Goal: Task Accomplishment & Management: Use online tool/utility

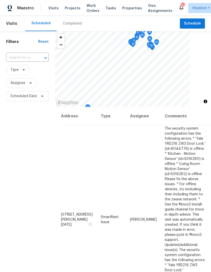
click at [69, 9] on span "Projects" at bounding box center [73, 8] width 16 height 5
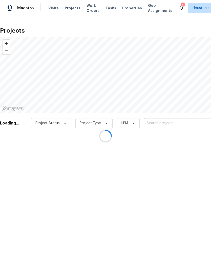
click at [190, 126] on div at bounding box center [105, 136] width 211 height 272
click at [193, 124] on div at bounding box center [105, 136] width 211 height 272
click at [195, 124] on div at bounding box center [105, 136] width 211 height 272
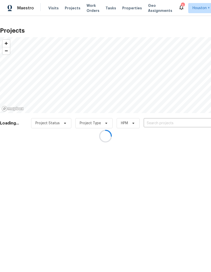
click at [198, 123] on div at bounding box center [105, 136] width 211 height 272
click at [197, 123] on div at bounding box center [105, 136] width 211 height 272
click at [193, 125] on div at bounding box center [105, 136] width 211 height 272
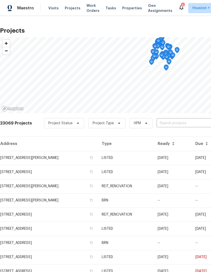
click at [194, 127] on input "text" at bounding box center [186, 124] width 58 height 8
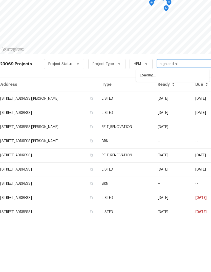
type input "[GEOGRAPHIC_DATA]"
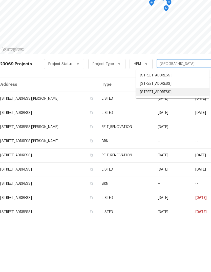
click at [190, 147] on li "[STREET_ADDRESS]" at bounding box center [173, 151] width 74 height 8
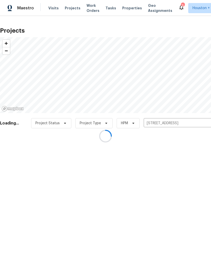
click at [27, 159] on div at bounding box center [105, 136] width 211 height 272
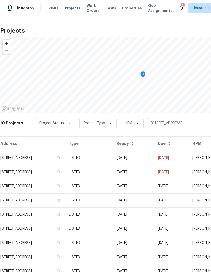
click at [20, 161] on td "[STREET_ADDRESS]" at bounding box center [32, 158] width 65 height 14
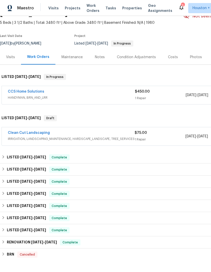
scroll to position [27, 0]
click at [69, 96] on span "HANDYMAN, BRN_AND_LRR" at bounding box center [71, 97] width 127 height 5
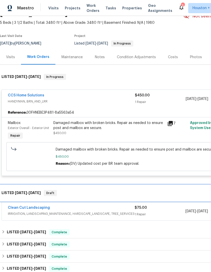
click at [165, 201] on div "LISTED [DATE] - [DATE] Draft" at bounding box center [143, 193] width 286 height 16
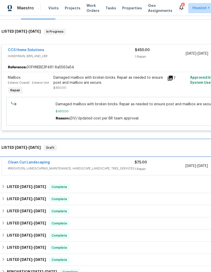
scroll to position [72, 0]
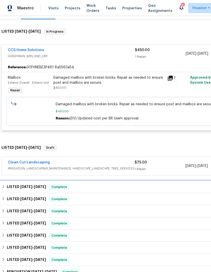
click at [178, 190] on div "LISTED [DATE] - [DATE] Complete" at bounding box center [143, 187] width 283 height 6
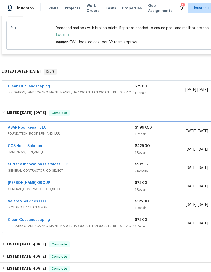
scroll to position [149, 0]
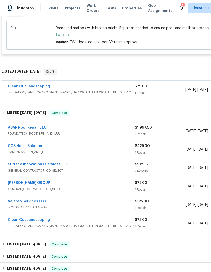
click at [171, 167] on div "$912.16" at bounding box center [160, 164] width 51 height 5
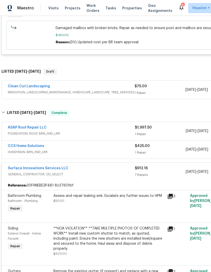
click at [172, 176] on div "7 Repairs" at bounding box center [160, 174] width 51 height 5
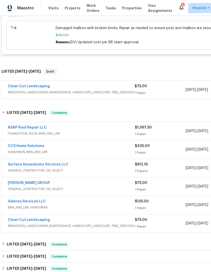
click at [177, 152] on div "1 Repair" at bounding box center [160, 152] width 51 height 5
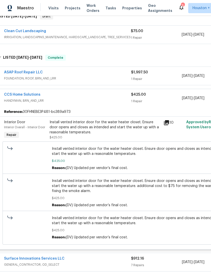
scroll to position [200, 2]
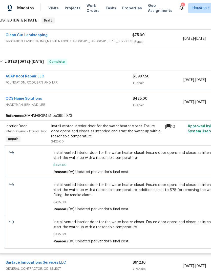
click at [175, 104] on div "1 Repair" at bounding box center [158, 105] width 51 height 5
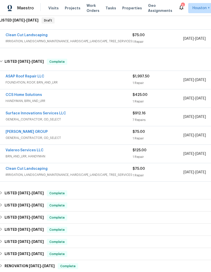
click at [174, 138] on div "1 Repair" at bounding box center [158, 138] width 51 height 5
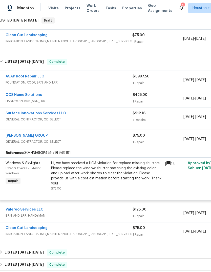
click at [185, 145] on div "[DATE] - [DATE]" at bounding box center [209, 139] width 51 height 12
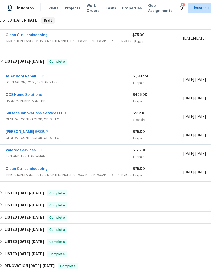
click at [176, 139] on div "1 Repair" at bounding box center [158, 138] width 51 height 5
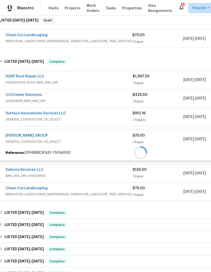
click at [178, 148] on div at bounding box center [140, 152] width 283 height 9
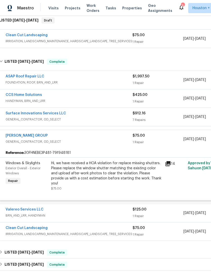
click at [172, 170] on div "14" at bounding box center [175, 175] width 23 height 33
click at [173, 138] on div "$75.00" at bounding box center [158, 135] width 51 height 5
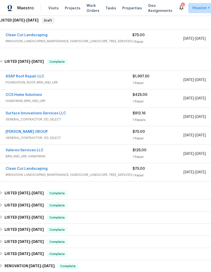
click at [172, 160] on div "1 Repair" at bounding box center [158, 157] width 51 height 5
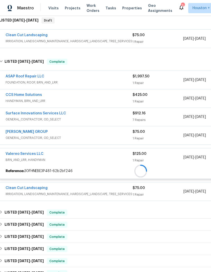
click at [172, 167] on div at bounding box center [140, 171] width 283 height 9
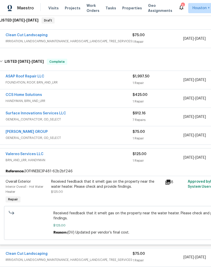
click at [171, 157] on div "$125.00" at bounding box center [158, 154] width 51 height 5
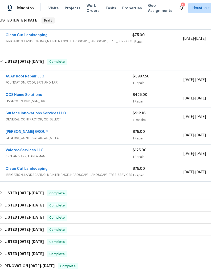
click at [171, 119] on div "7 Repairs" at bounding box center [158, 120] width 51 height 5
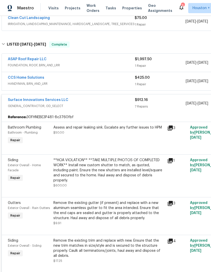
scroll to position [217, 0]
click at [115, 61] on div "ASAP Roof Repair LLC" at bounding box center [71, 60] width 127 height 6
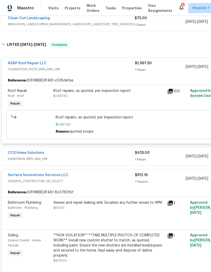
click at [75, 159] on span "HANDYMAN, BRN_AND_LRR" at bounding box center [71, 159] width 127 height 5
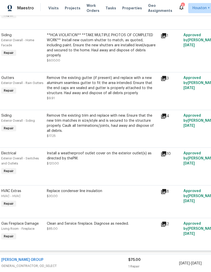
scroll to position [559, 7]
